Goal: Task Accomplishment & Management: Manage account settings

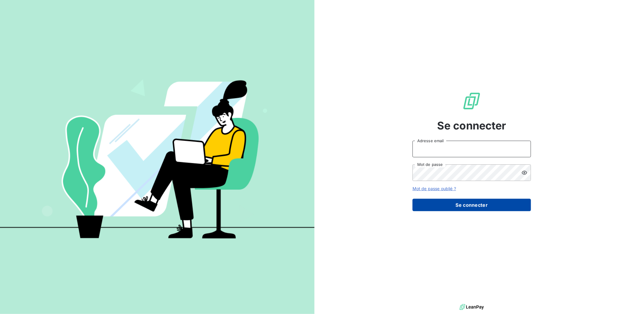
type input "[PERSON_NAME][EMAIL_ADDRESS][DOMAIN_NAME]"
click at [464, 201] on button "Se connecter" at bounding box center [471, 205] width 118 height 12
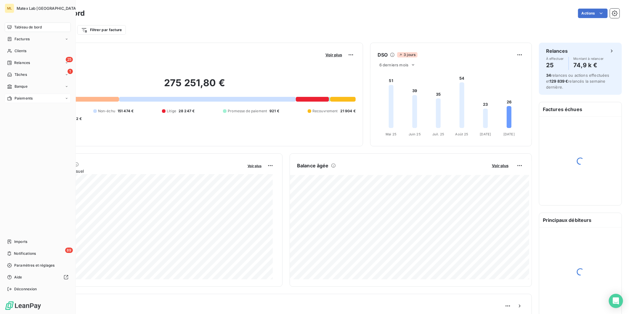
click at [25, 94] on div "Paiements" at bounding box center [38, 98] width 66 height 9
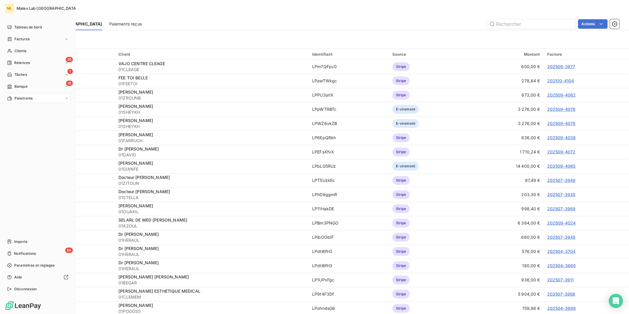
click at [31, 81] on nav "Tableau de bord Factures Clients 25 Relances 1 Tâches 18 Banque Paiements" at bounding box center [38, 62] width 66 height 81
click at [34, 86] on div "18 Banque" at bounding box center [38, 86] width 66 height 9
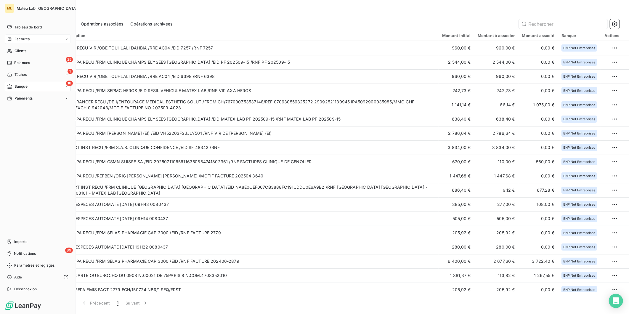
click at [22, 36] on span "Factures" at bounding box center [22, 38] width 15 height 5
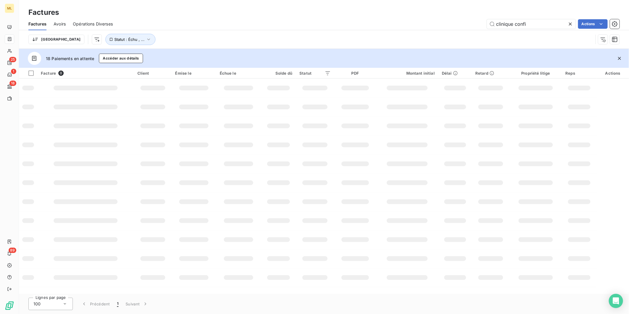
drag, startPoint x: 543, startPoint y: 24, endPoint x: 462, endPoint y: 21, distance: 80.9
click at [466, 24] on div "clinique confi Actions" at bounding box center [369, 23] width 499 height 9
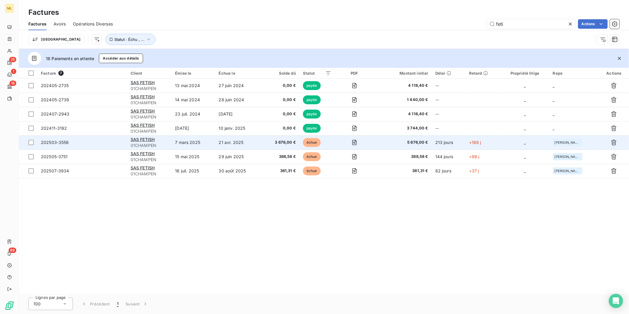
type input "feti"
click at [280, 141] on span "3 676,00 €" at bounding box center [280, 142] width 31 height 6
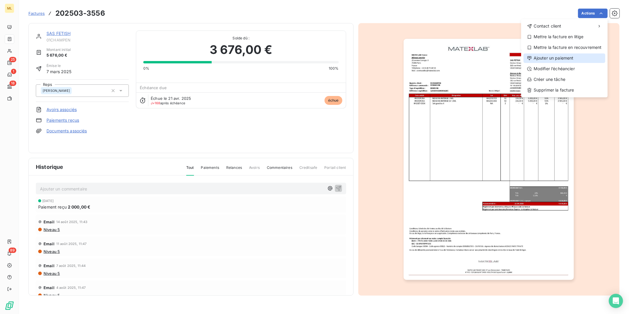
click at [555, 55] on div "Ajouter un paiement" at bounding box center [564, 57] width 82 height 9
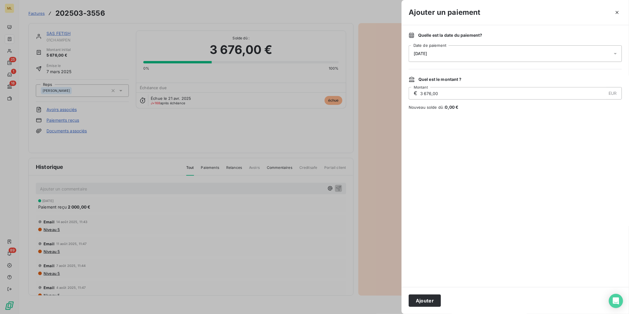
click at [463, 54] on div "[DATE]" at bounding box center [515, 53] width 213 height 17
click at [439, 113] on button "7" at bounding box center [438, 115] width 12 height 12
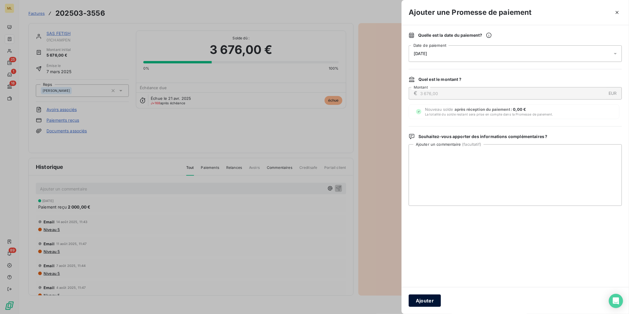
click at [427, 298] on button "Ajouter" at bounding box center [425, 300] width 32 height 12
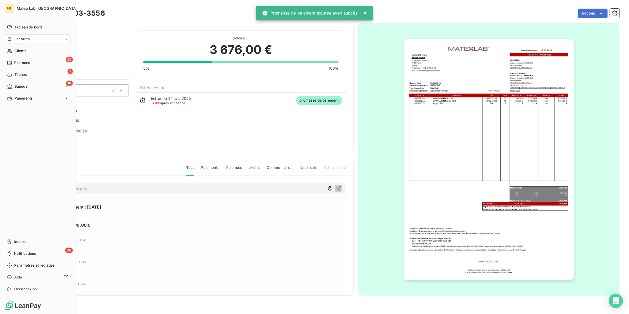
click at [26, 39] on span "Factures" at bounding box center [22, 38] width 15 height 5
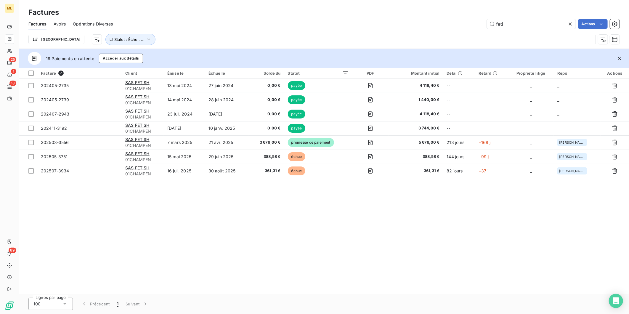
drag, startPoint x: 518, startPoint y: 22, endPoint x: 477, endPoint y: 25, distance: 41.0
click at [478, 25] on div "feti Actions" at bounding box center [369, 23] width 499 height 9
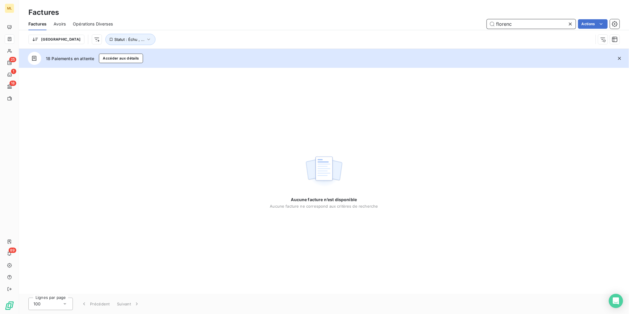
click at [528, 26] on input "florenc" at bounding box center [531, 23] width 89 height 9
drag, startPoint x: 536, startPoint y: 24, endPoint x: 480, endPoint y: 28, distance: 56.4
click at [480, 28] on div "florenc Actions" at bounding box center [369, 23] width 499 height 9
click at [113, 34] on button "Statut : Échu , ..." at bounding box center [130, 39] width 50 height 11
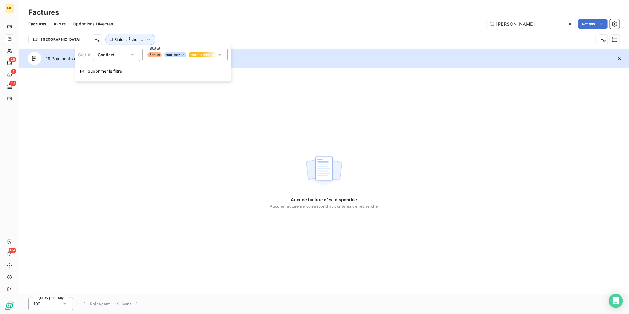
click at [194, 55] on span "recouvrement" at bounding box center [203, 54] width 28 height 5
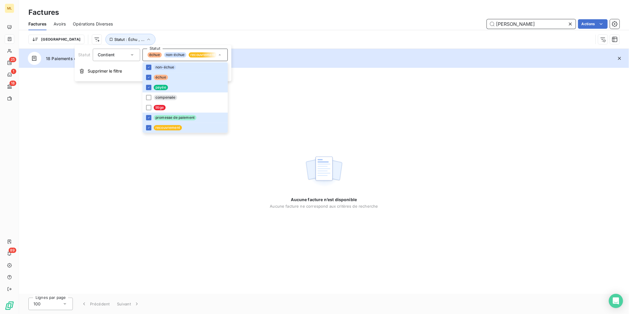
drag, startPoint x: 519, startPoint y: 21, endPoint x: 521, endPoint y: 24, distance: 3.9
click at [519, 21] on input "[PERSON_NAME]" at bounding box center [531, 23] width 89 height 9
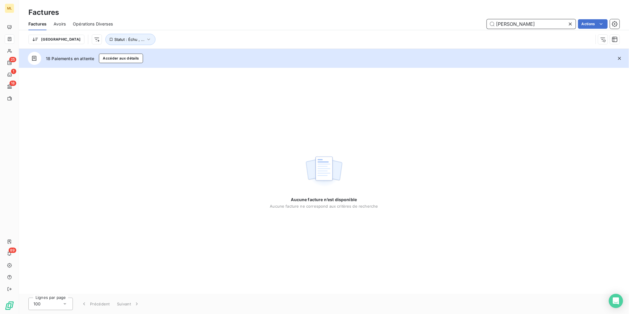
drag, startPoint x: 525, startPoint y: 24, endPoint x: 491, endPoint y: 24, distance: 34.6
click at [491, 24] on input "[PERSON_NAME]" at bounding box center [531, 23] width 89 height 9
click at [528, 27] on input "[PERSON_NAME]" at bounding box center [531, 23] width 89 height 9
drag, startPoint x: 496, startPoint y: 27, endPoint x: 485, endPoint y: 27, distance: 11.2
click at [485, 27] on div "[PERSON_NAME] Actions" at bounding box center [369, 23] width 499 height 9
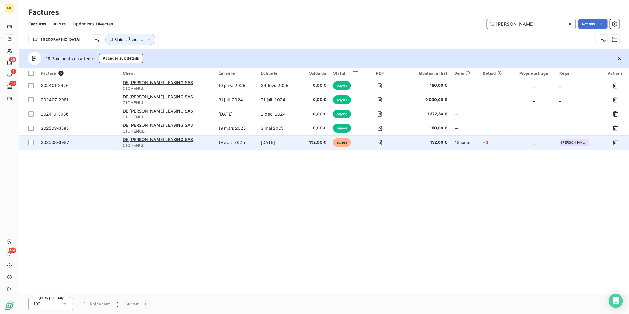
type input "[PERSON_NAME]"
click at [265, 139] on td "[DATE]" at bounding box center [278, 142] width 42 height 14
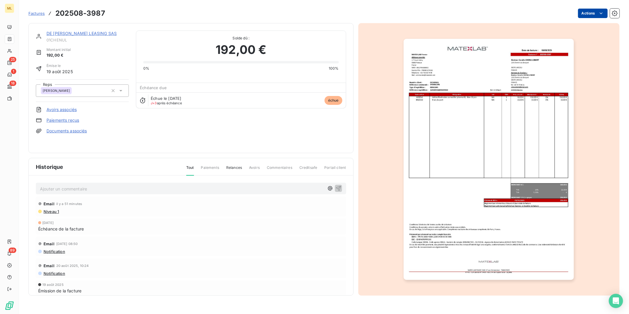
click at [602, 17] on html "ML 25 1 18 89 Factures 202508-3987 Actions DE [PERSON_NAME] LEASING SAS 01CHENU…" at bounding box center [314, 157] width 629 height 314
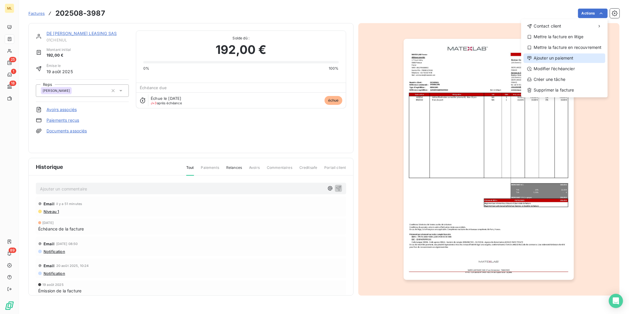
click at [565, 58] on div "Ajouter un paiement" at bounding box center [564, 57] width 82 height 9
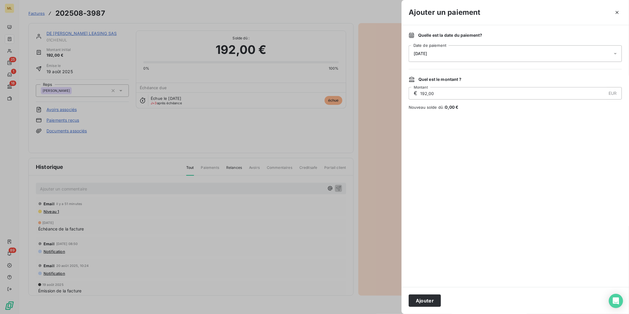
click at [461, 52] on div "[DATE]" at bounding box center [515, 53] width 213 height 17
click at [439, 114] on button "7" at bounding box center [438, 115] width 12 height 12
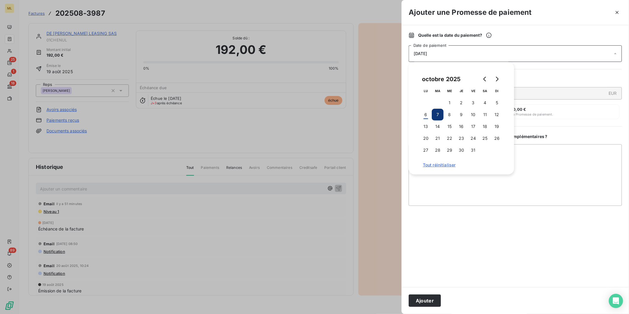
drag, startPoint x: 427, startPoint y: 302, endPoint x: 443, endPoint y: 294, distance: 18.3
click at [427, 302] on button "Ajouter" at bounding box center [425, 300] width 32 height 12
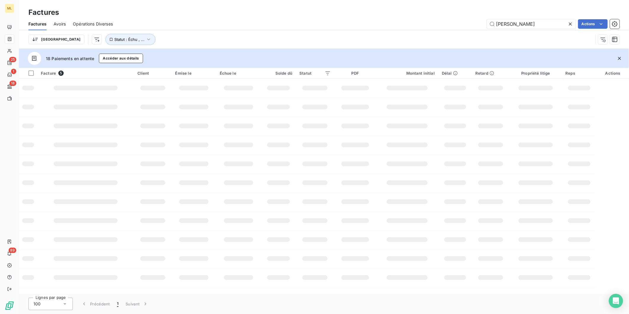
drag, startPoint x: 516, startPoint y: 24, endPoint x: 484, endPoint y: 25, distance: 32.6
click at [485, 25] on div "chen Actions" at bounding box center [369, 23] width 499 height 9
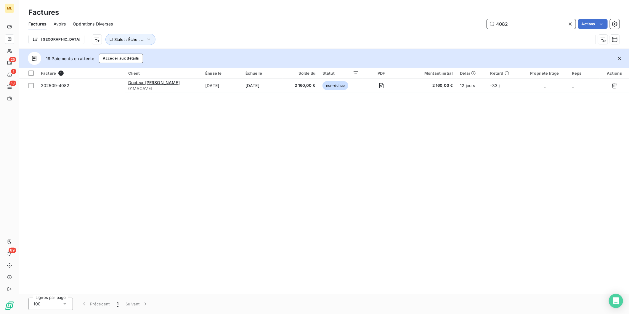
click at [523, 25] on input "4082" at bounding box center [531, 23] width 89 height 9
drag, startPoint x: 523, startPoint y: 23, endPoint x: 487, endPoint y: 22, distance: 36.4
click at [487, 24] on input "4082" at bounding box center [531, 23] width 89 height 9
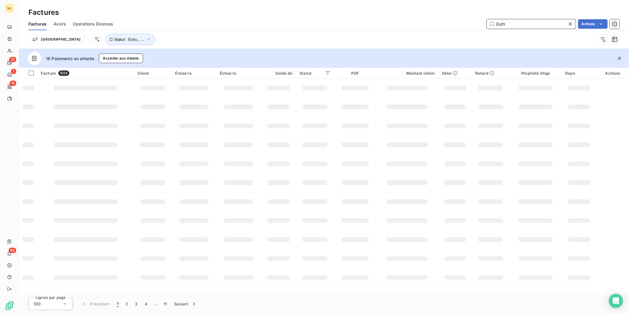
type input "ilum"
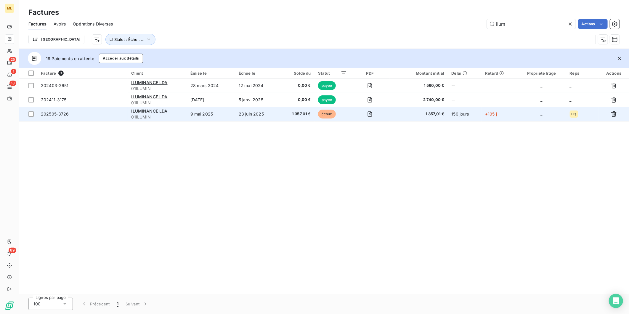
click at [277, 114] on td "23 juin 2025" at bounding box center [257, 114] width 44 height 14
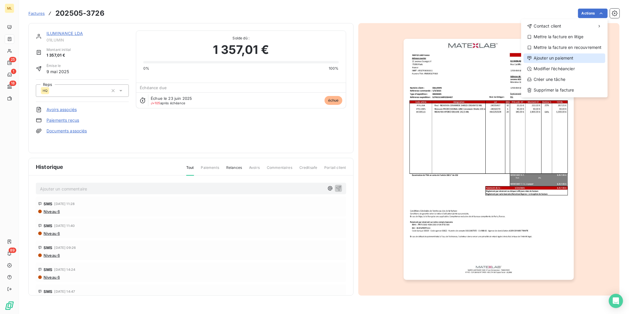
click at [565, 57] on div "Ajouter un paiement" at bounding box center [564, 57] width 82 height 9
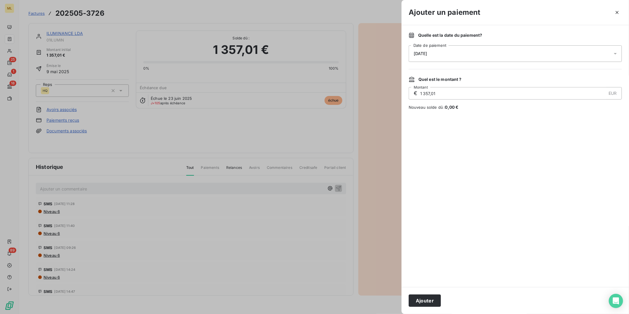
click at [464, 52] on div "[DATE]" at bounding box center [515, 53] width 213 height 17
click at [440, 117] on button "7" at bounding box center [438, 115] width 12 height 12
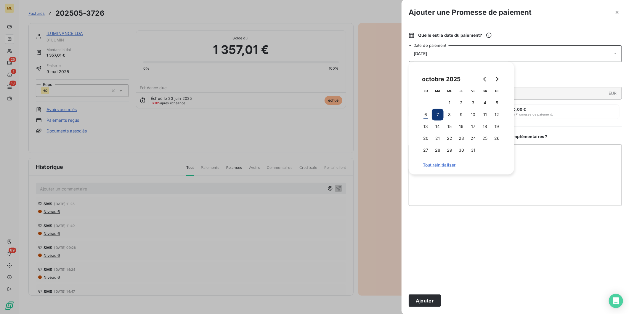
click at [425, 298] on button "Ajouter" at bounding box center [425, 300] width 32 height 12
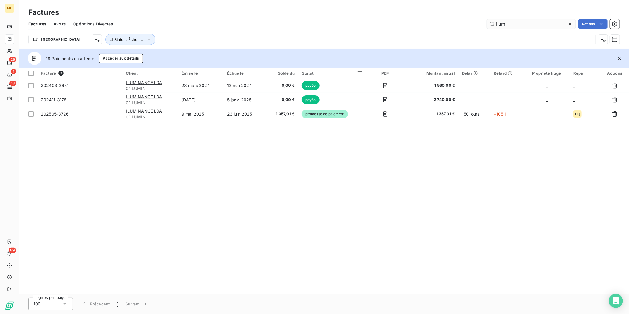
drag, startPoint x: 515, startPoint y: 27, endPoint x: 489, endPoint y: 26, distance: 26.7
click at [489, 26] on input "ilum" at bounding box center [531, 23] width 89 height 9
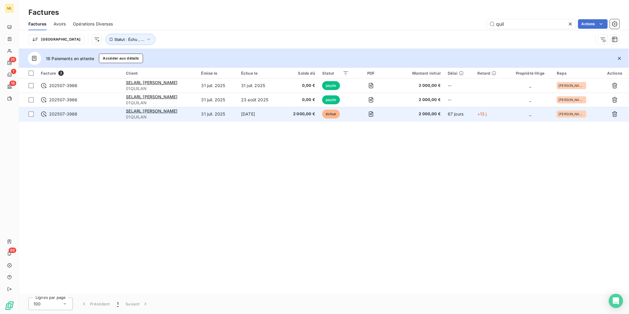
type input "quil"
click at [276, 112] on td "[DATE]" at bounding box center [259, 114] width 44 height 14
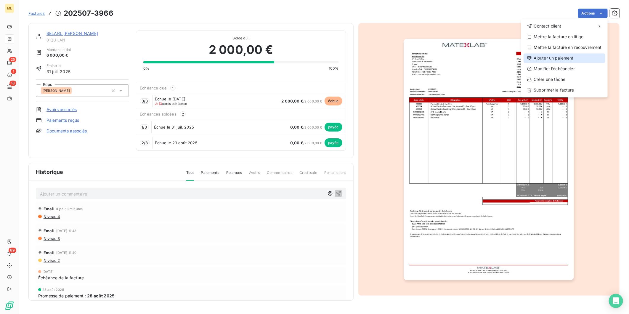
click at [570, 57] on div "Ajouter un paiement" at bounding box center [564, 57] width 82 height 9
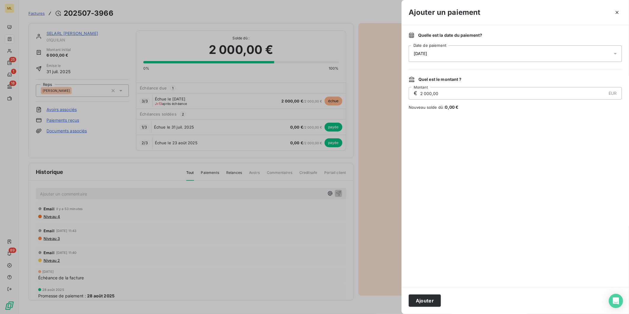
click at [440, 54] on div "[DATE]" at bounding box center [515, 53] width 213 height 17
click at [437, 114] on button "7" at bounding box center [438, 115] width 12 height 12
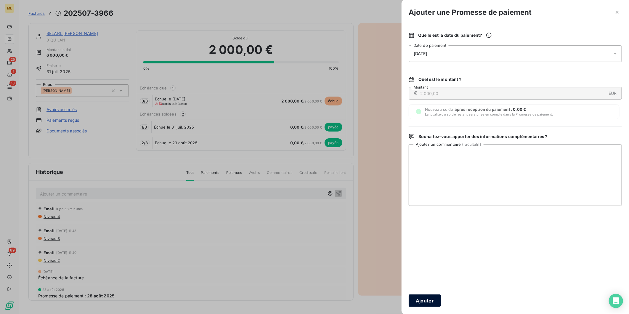
click at [425, 300] on button "Ajouter" at bounding box center [425, 300] width 32 height 12
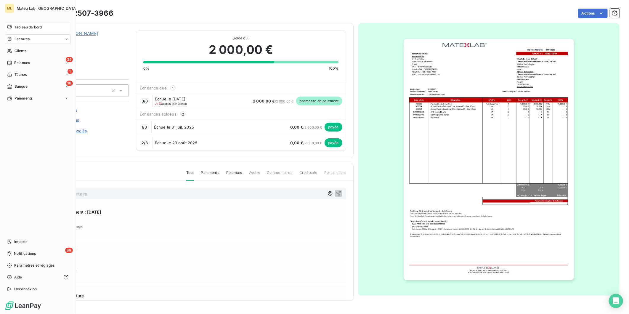
click at [17, 27] on span "Tableau de bord" at bounding box center [28, 27] width 28 height 5
